Goal: Find specific page/section: Find specific page/section

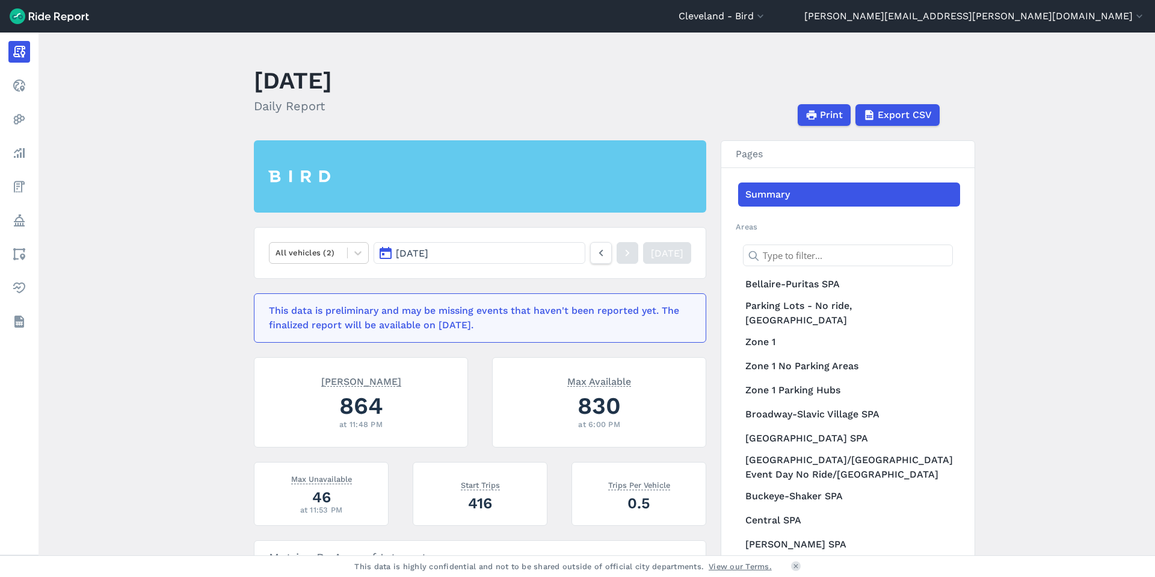
scroll to position [182, 0]
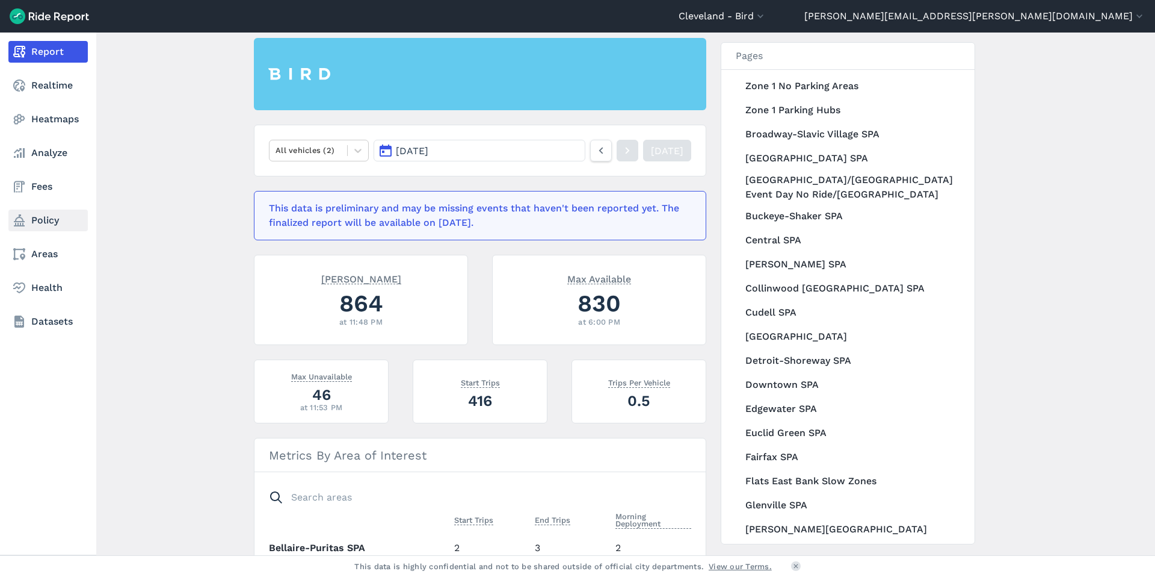
click at [57, 226] on link "Policy" at bounding box center [47, 220] width 79 height 22
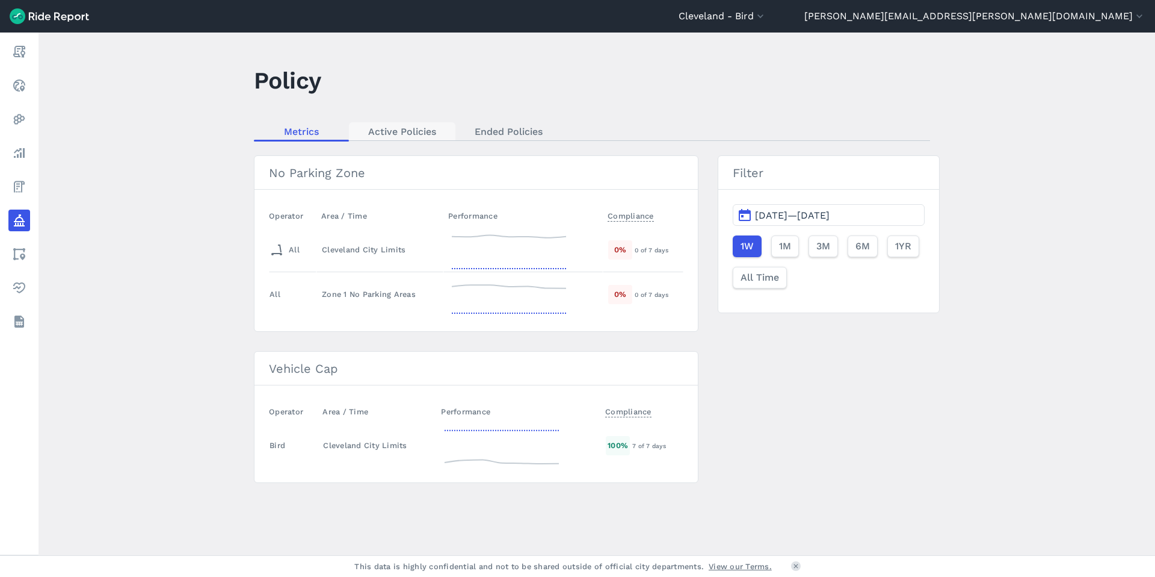
click at [364, 135] on link "Active Policies" at bounding box center [402, 131] width 107 height 18
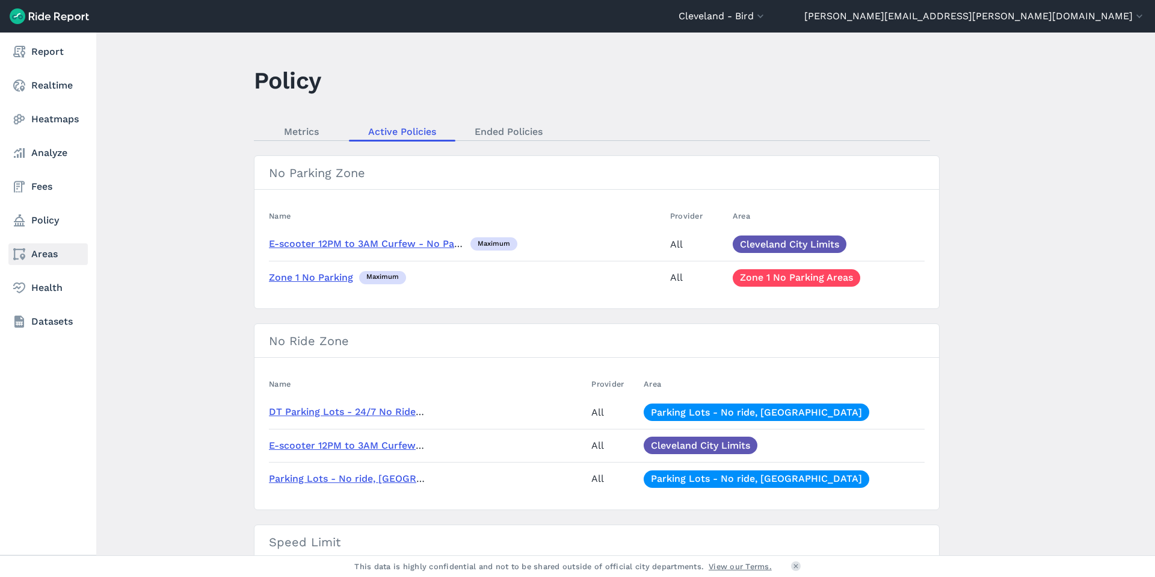
click at [39, 259] on link "Areas" at bounding box center [47, 254] width 79 height 22
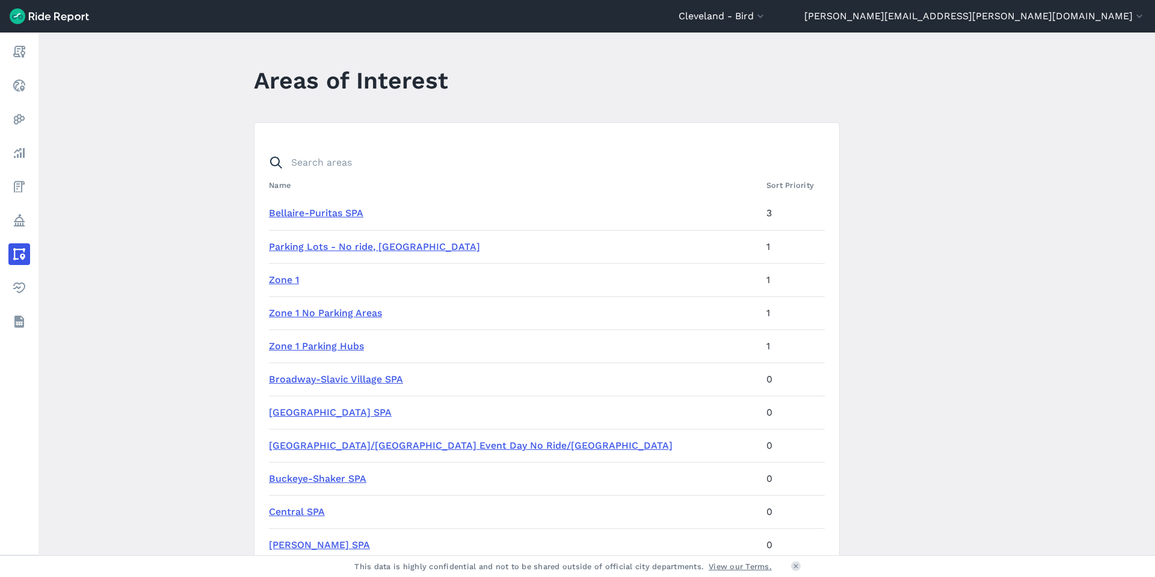
click at [353, 242] on link "Parking Lots - No ride, [GEOGRAPHIC_DATA]" at bounding box center [374, 246] width 211 height 11
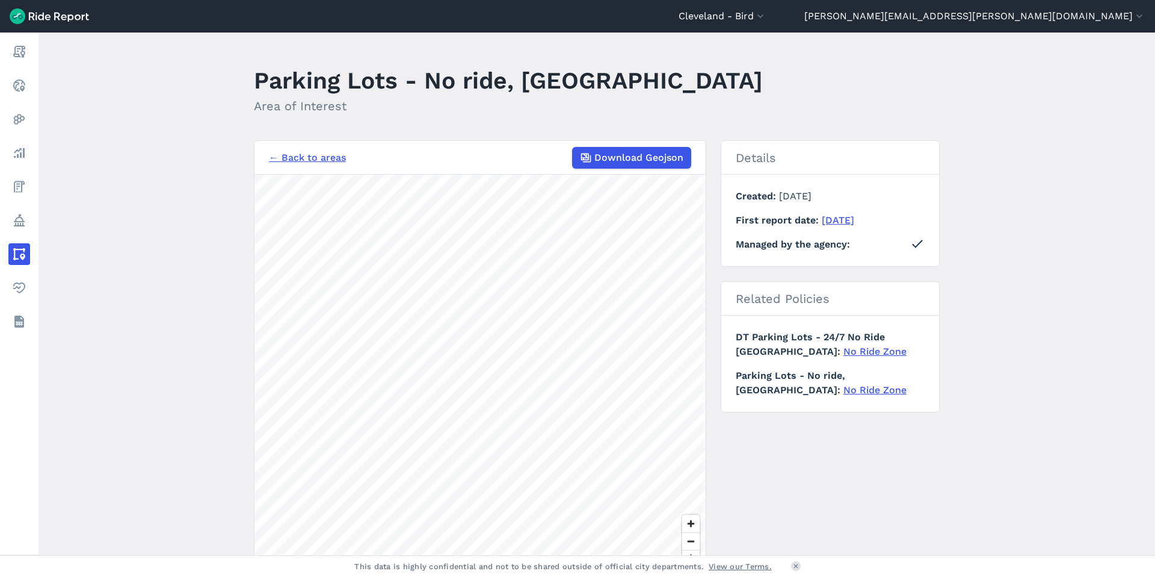
click at [312, 160] on link "← Back to areas" at bounding box center [307, 157] width 77 height 14
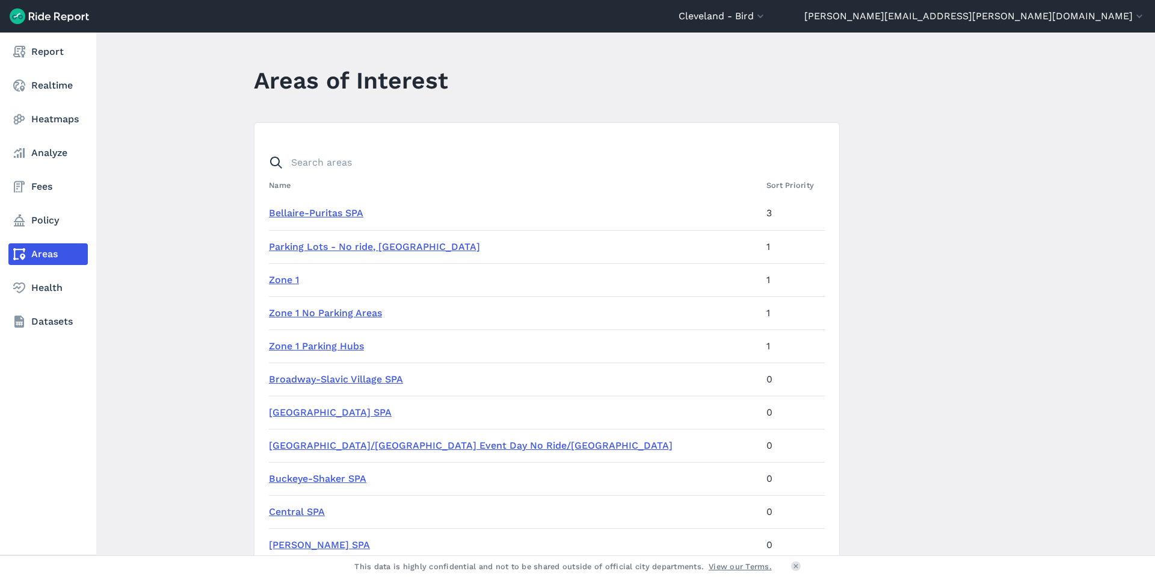
click at [46, 250] on link "Areas" at bounding box center [47, 254] width 79 height 22
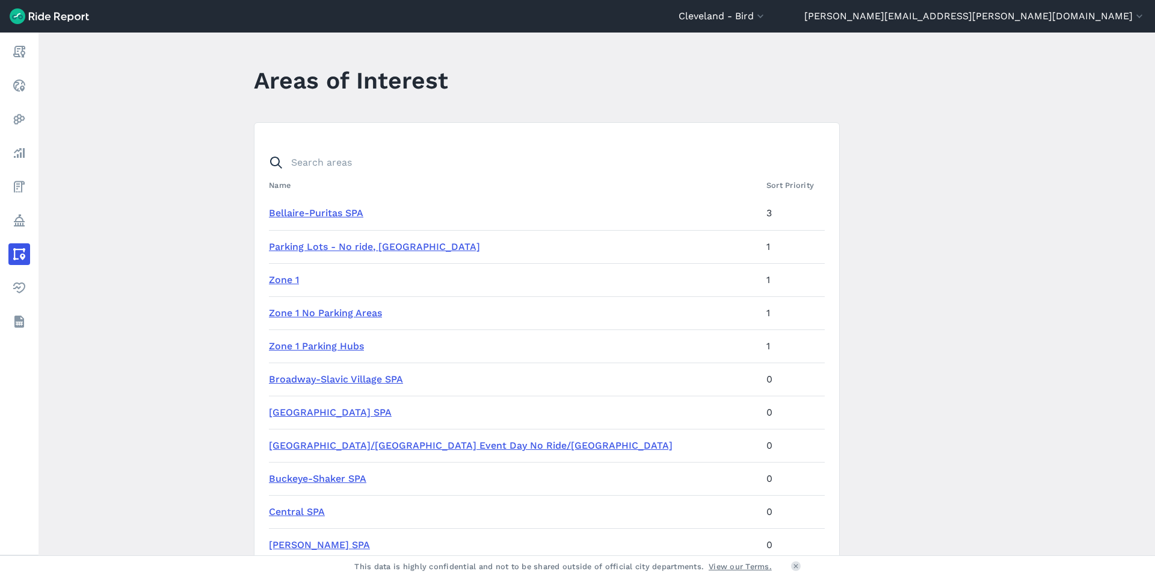
click at [374, 449] on link "[GEOGRAPHIC_DATA]/[GEOGRAPHIC_DATA] Event Day No Ride/[GEOGRAPHIC_DATA]" at bounding box center [471, 444] width 404 height 11
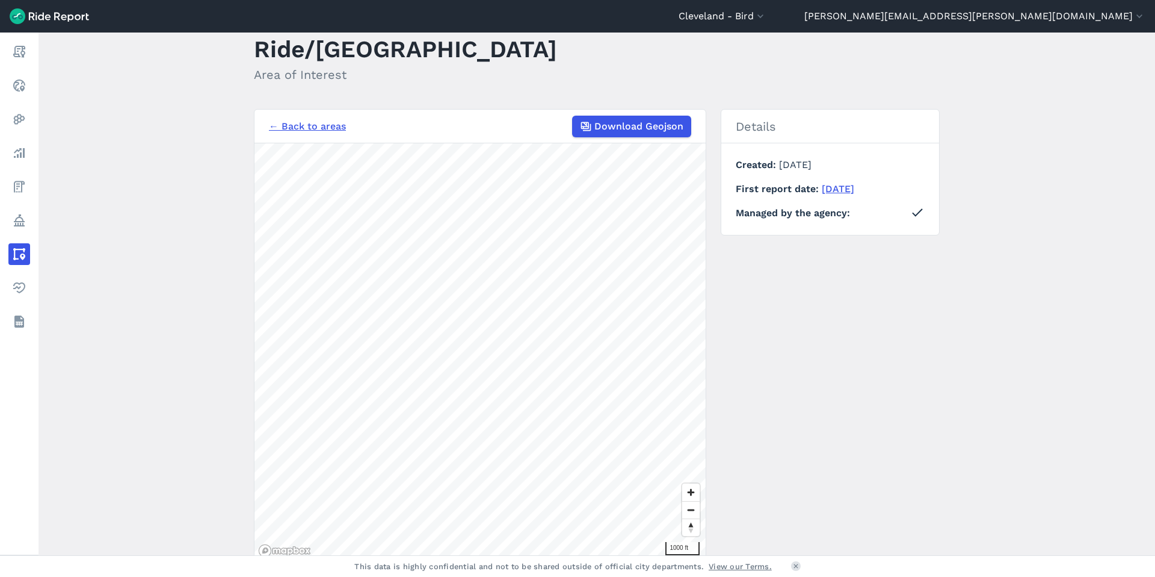
scroll to position [114, 0]
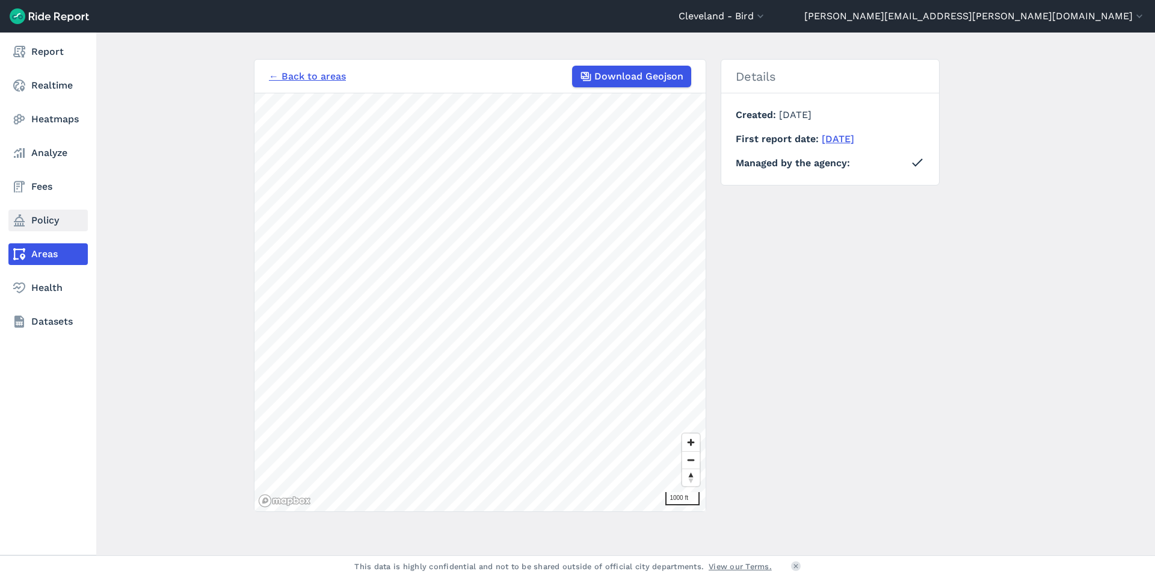
click at [58, 222] on link "Policy" at bounding box center [47, 220] width 79 height 22
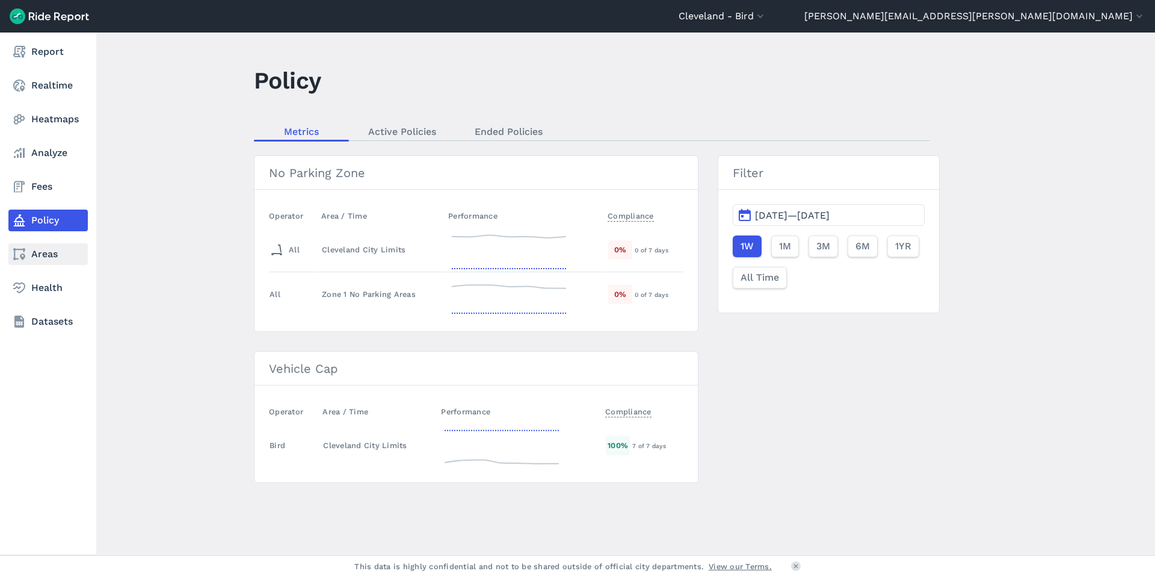
click at [51, 263] on link "Areas" at bounding box center [47, 254] width 79 height 22
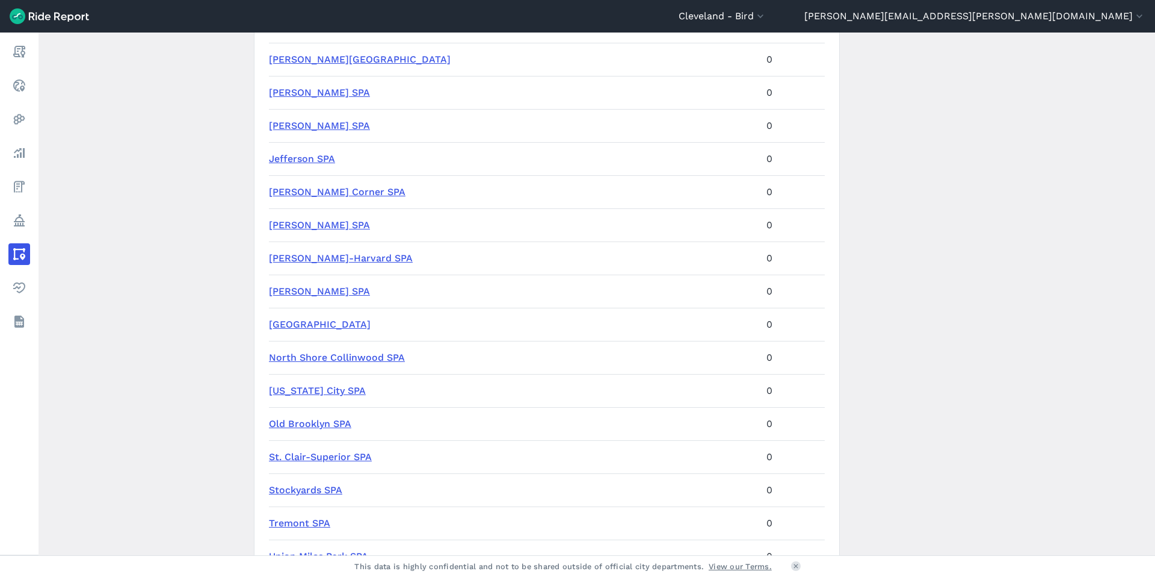
scroll to position [1066, 0]
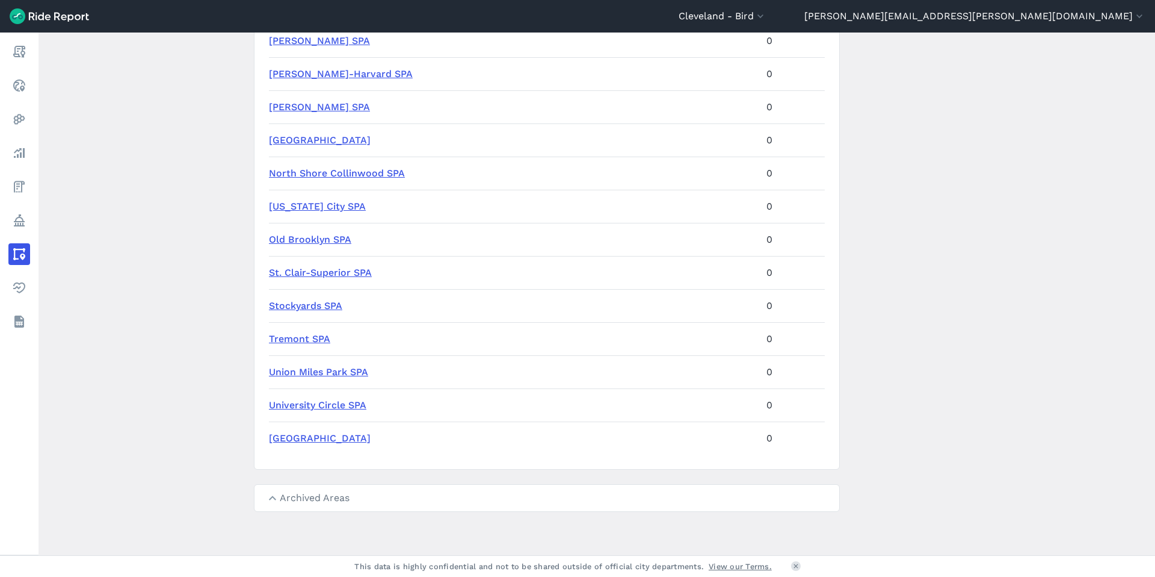
click at [267, 492] on summary "Archived Areas" at bounding box center [547, 497] width 585 height 26
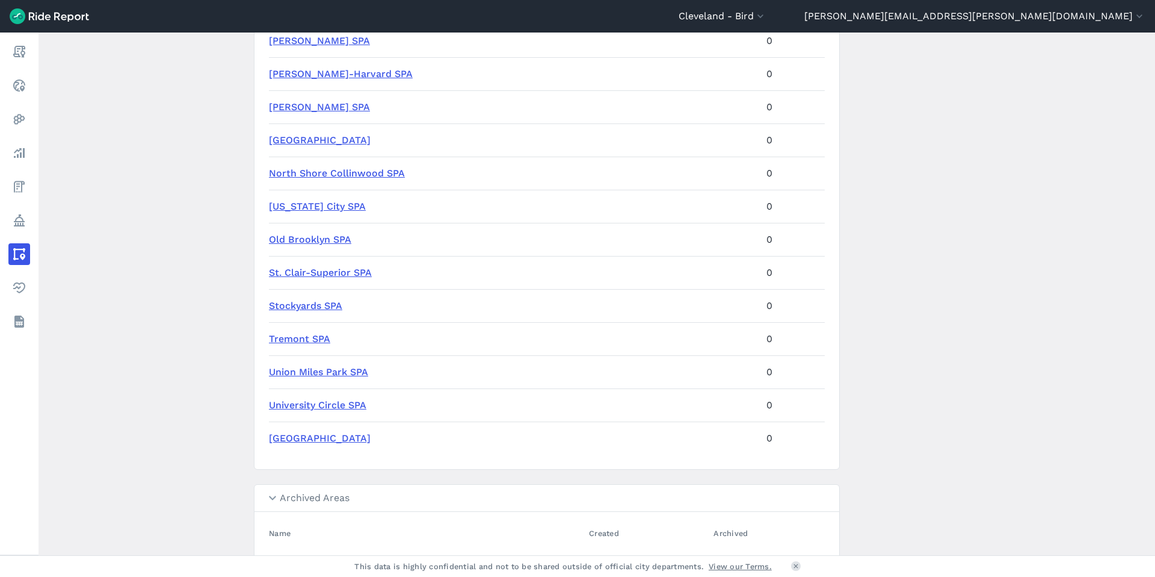
scroll to position [1148, 0]
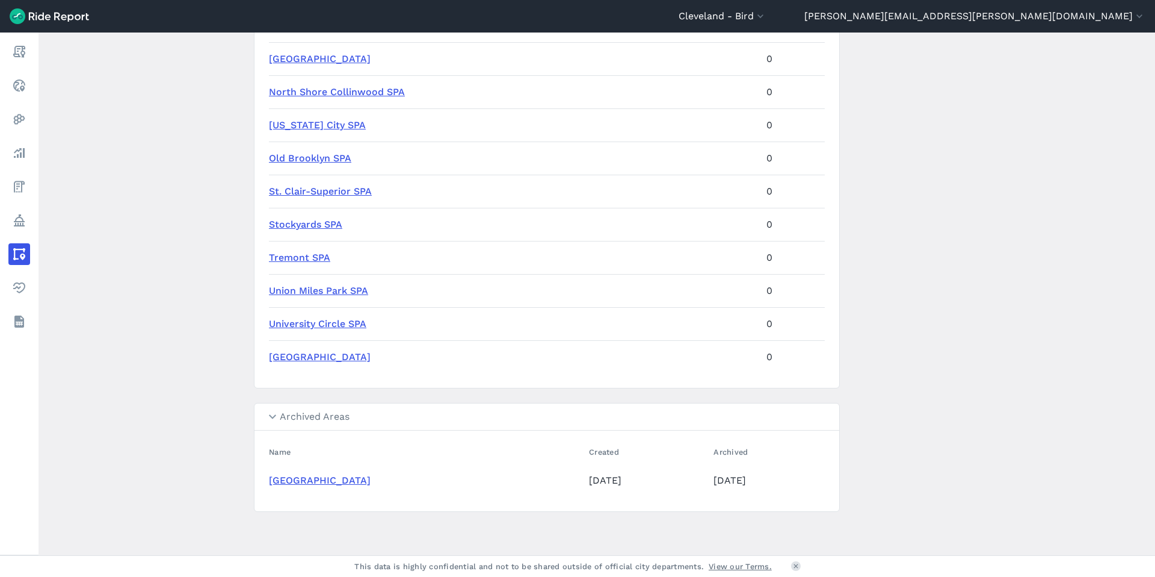
click at [274, 417] on summary "Archived Areas" at bounding box center [547, 416] width 585 height 27
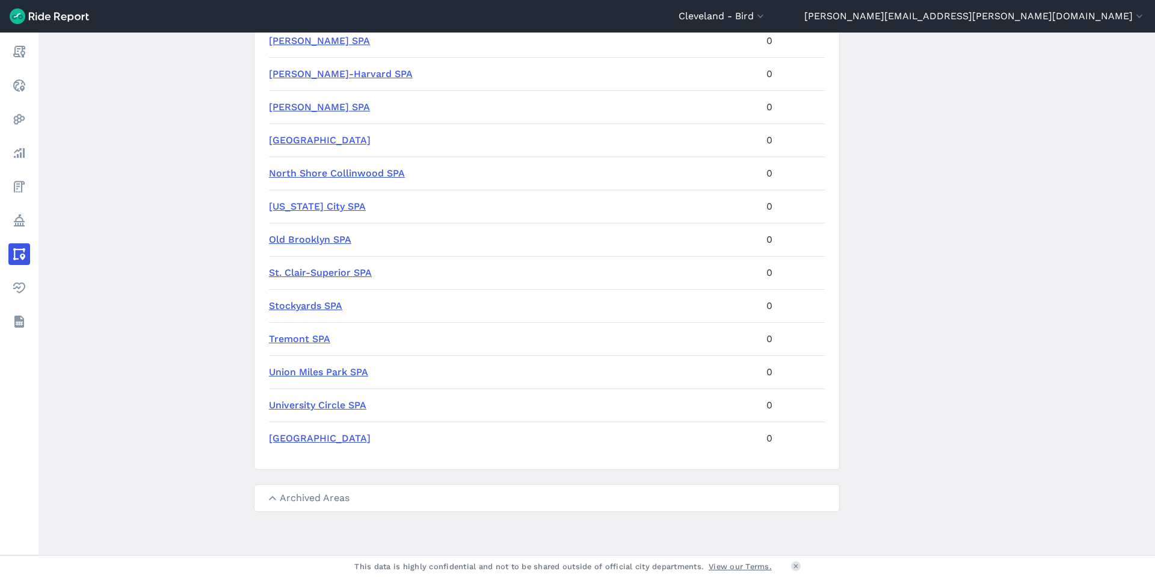
scroll to position [0, 0]
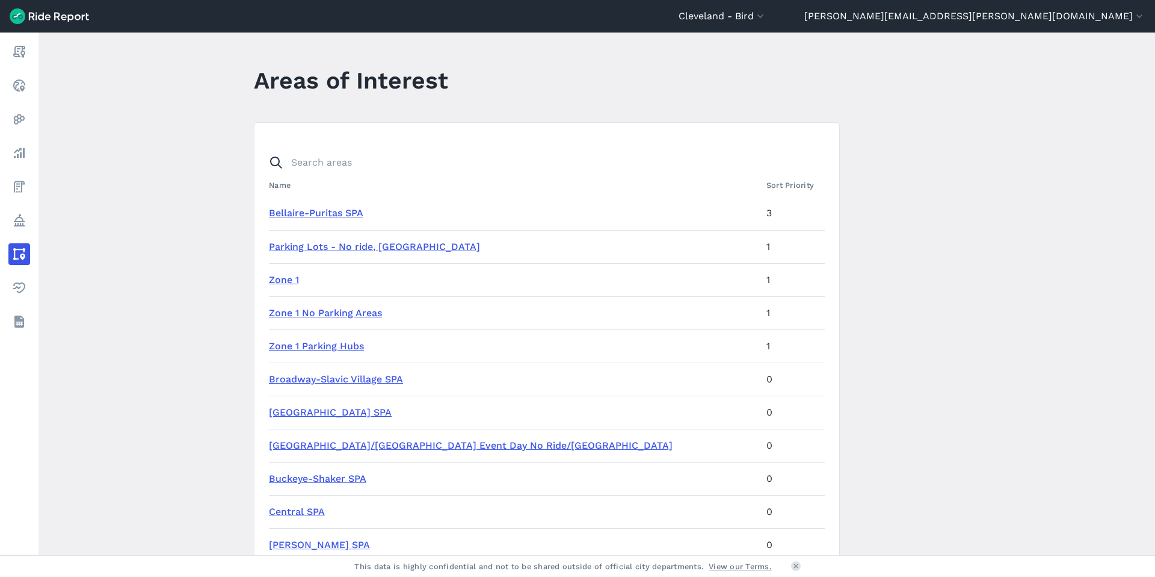
click at [329, 244] on link "Parking Lots - No ride, [GEOGRAPHIC_DATA]" at bounding box center [374, 246] width 211 height 11
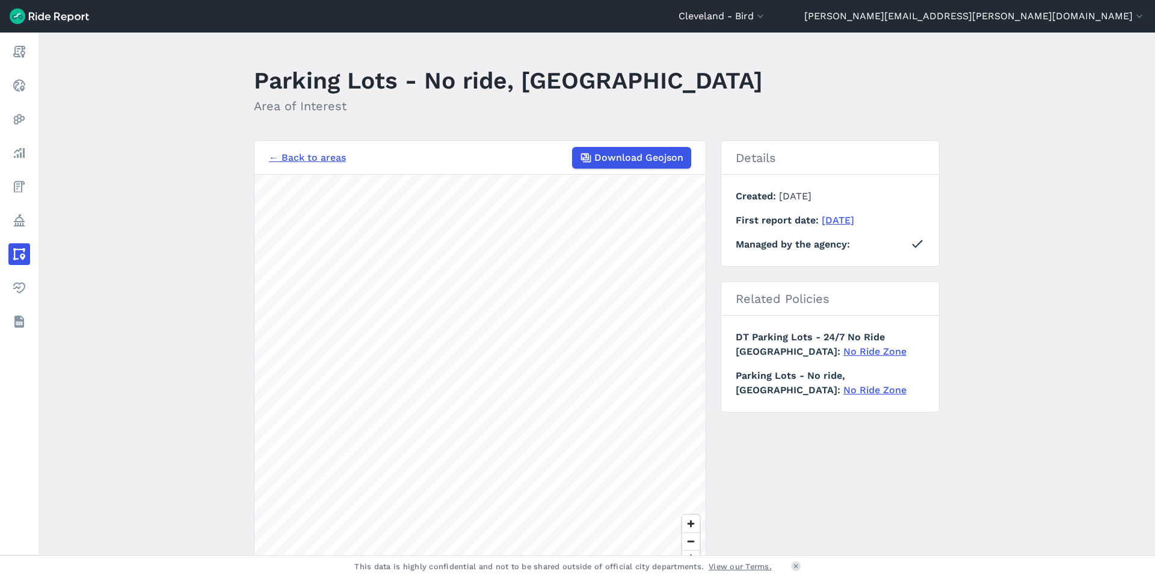
click at [279, 153] on link "← Back to areas" at bounding box center [307, 157] width 77 height 14
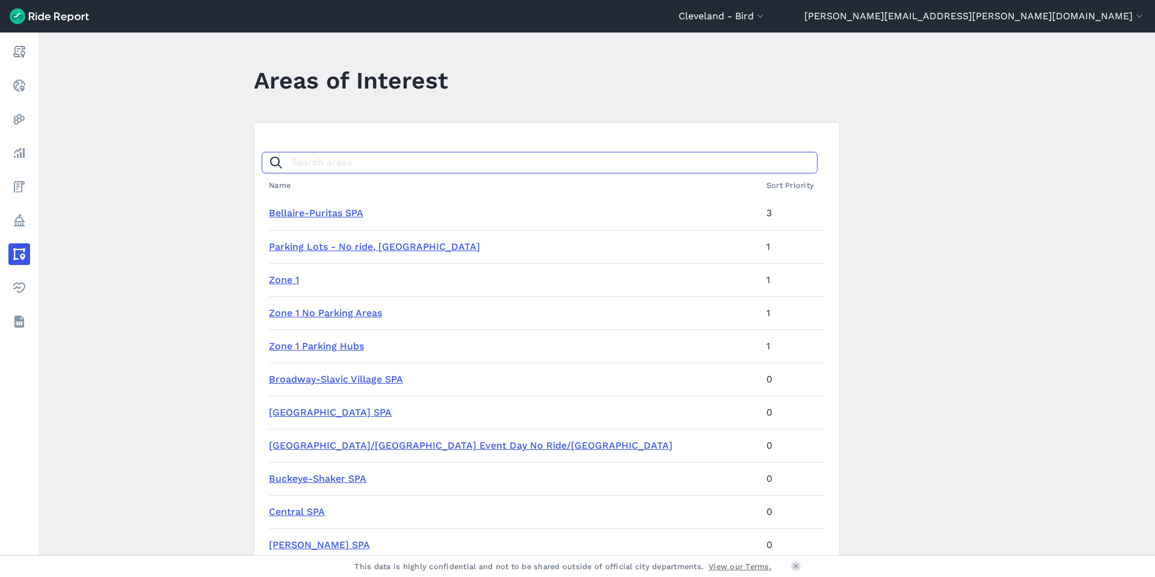
click at [342, 159] on input "Search areas" at bounding box center [540, 163] width 556 height 22
click at [237, 199] on main "Areas of Interest Name Sort Priority [GEOGRAPHIC_DATA]-[GEOGRAPHIC_DATA] 3 Park…" at bounding box center [597, 293] width 1117 height 522
click at [188, 131] on main "Areas of Interest Name Sort Priority [GEOGRAPHIC_DATA]-[GEOGRAPHIC_DATA] 3 Park…" at bounding box center [597, 293] width 1117 height 522
click at [539, 159] on input "Search areas" at bounding box center [540, 163] width 556 height 22
click at [883, 142] on main "Areas of Interest Name Sort Priority [GEOGRAPHIC_DATA]-[GEOGRAPHIC_DATA] 3 Park…" at bounding box center [597, 293] width 1117 height 522
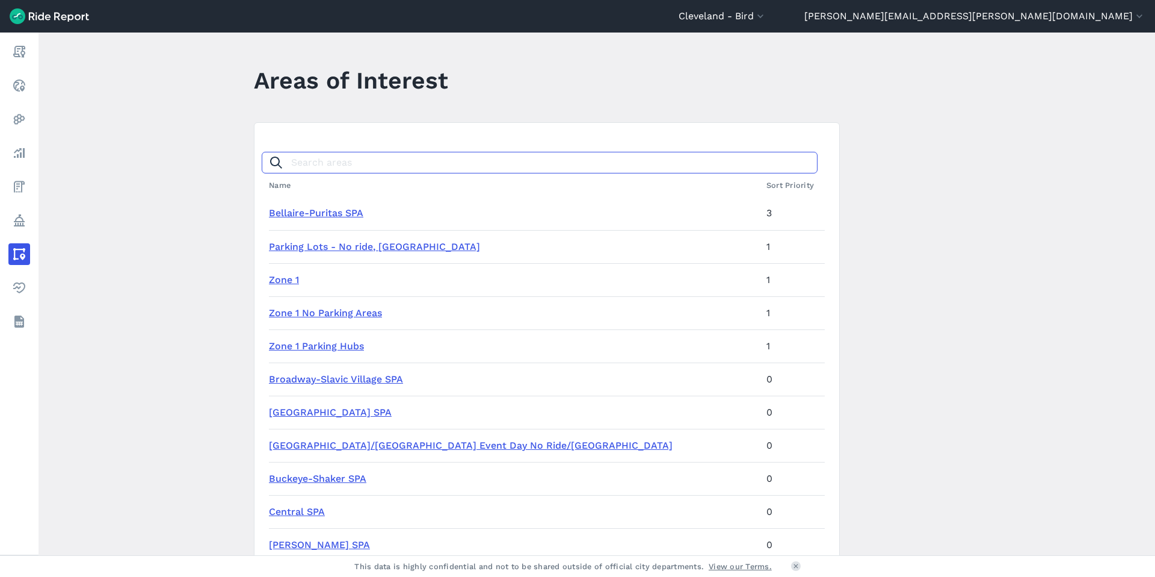
click at [751, 167] on input "Search areas" at bounding box center [540, 163] width 556 height 22
